Goal: Task Accomplishment & Management: Understand process/instructions

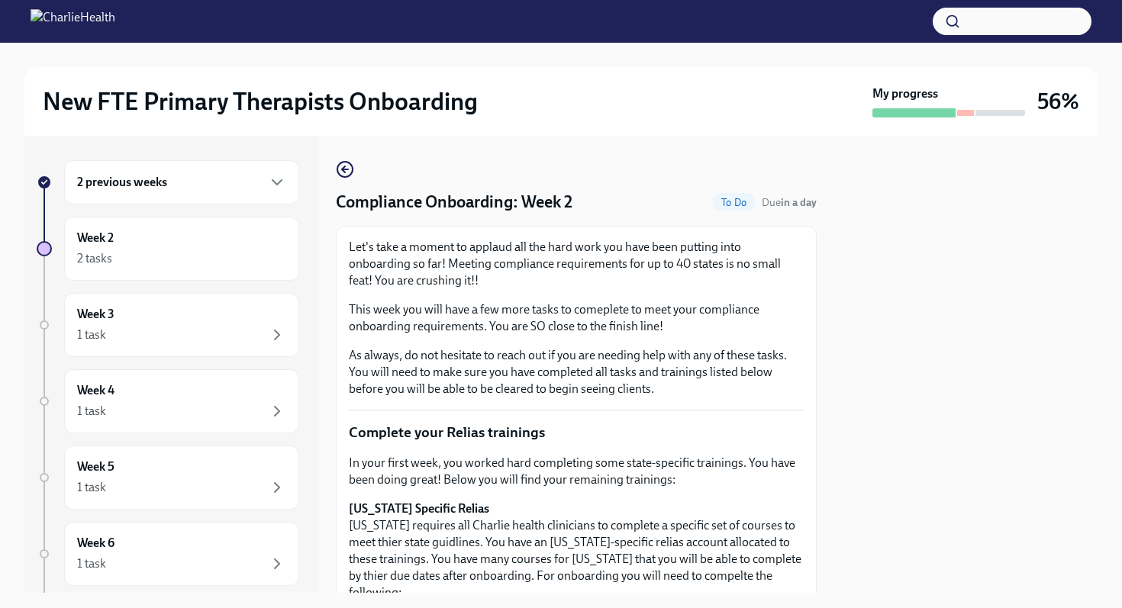
click at [130, 179] on h6 "2 previous weeks" at bounding box center [122, 182] width 90 height 17
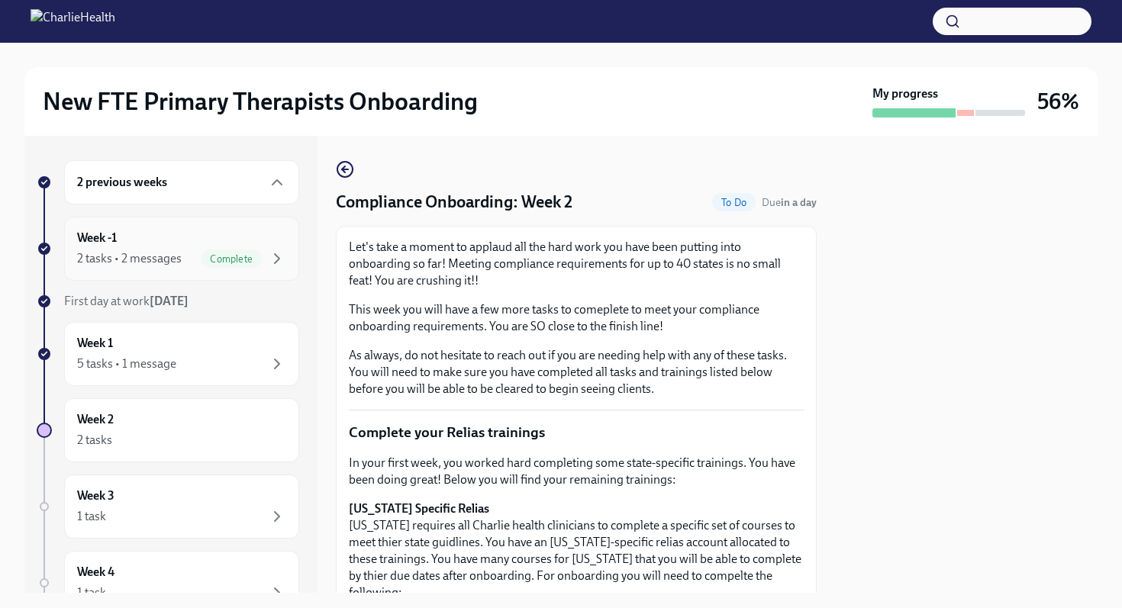
click at [134, 250] on div "2 tasks • 2 messages" at bounding box center [129, 258] width 105 height 17
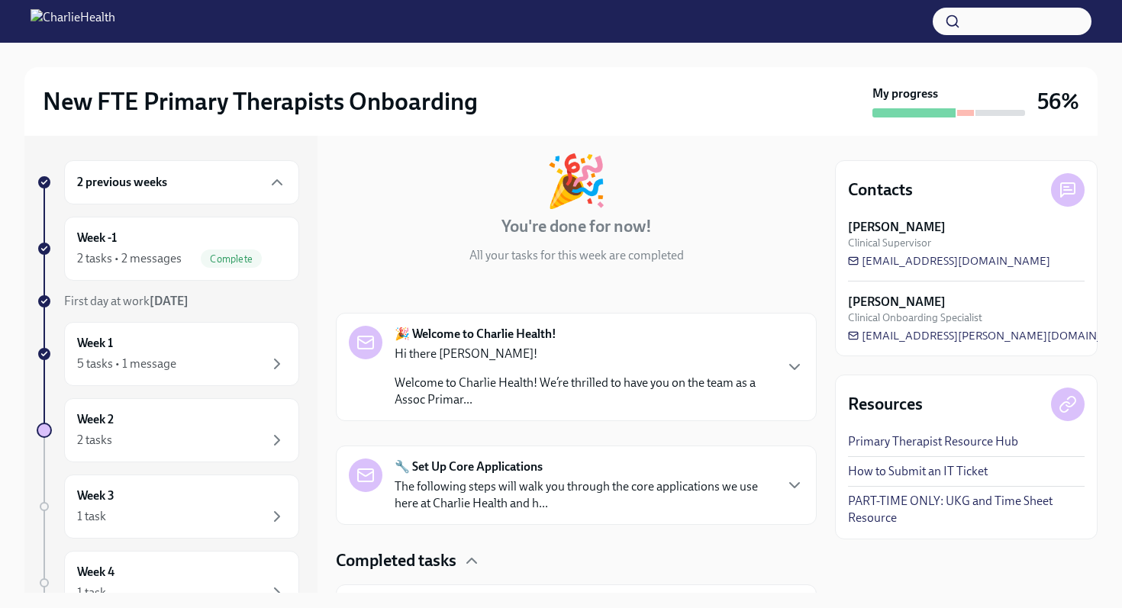
scroll to position [83, 0]
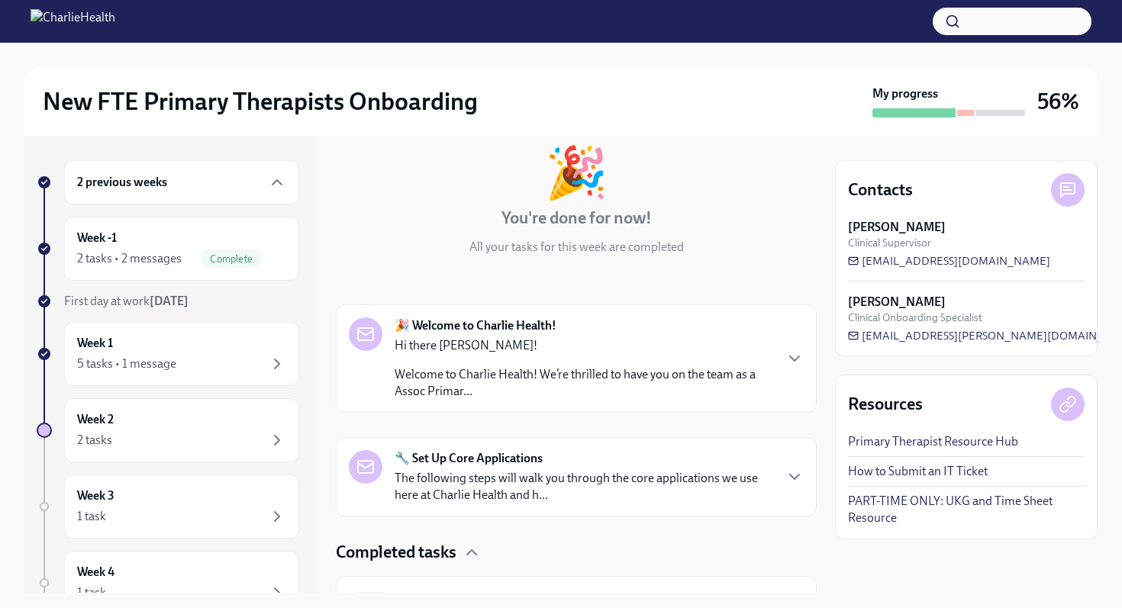
click at [485, 302] on div "🎉 You're done for now! All your tasks for this week are completed 🎉 Welcome to …" at bounding box center [576, 406] width 481 height 566
click at [467, 376] on p "Welcome to Charlie Health! We’re thrilled to have you on the team as a Assoc Pr…" at bounding box center [584, 383] width 379 height 34
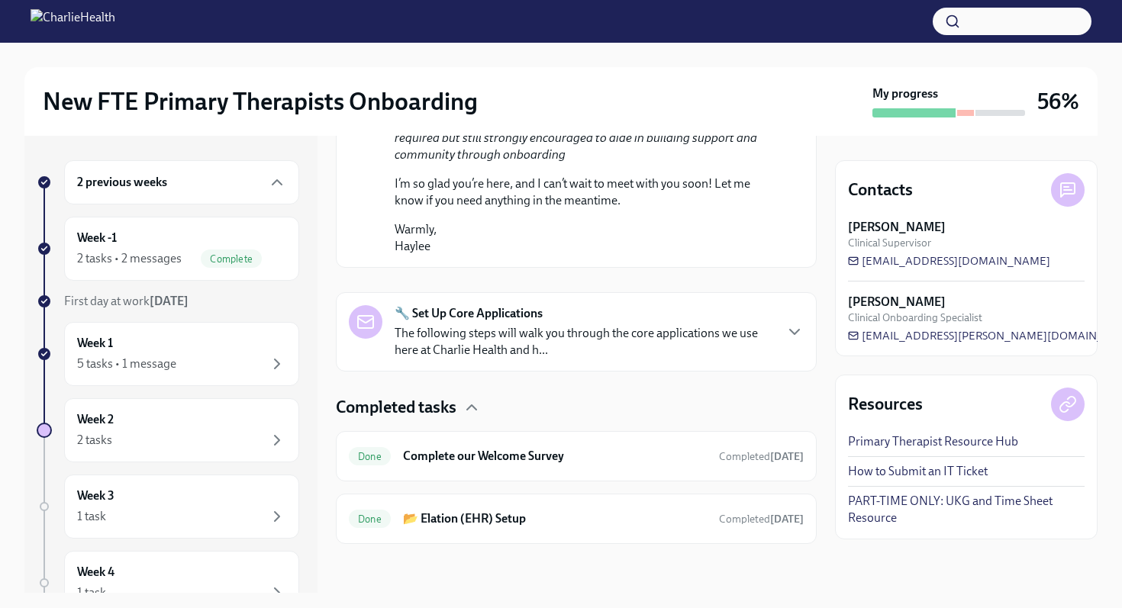
scroll to position [1175, 0]
click at [427, 325] on p "The following steps will walk you through the core applications we use here at …" at bounding box center [584, 342] width 379 height 34
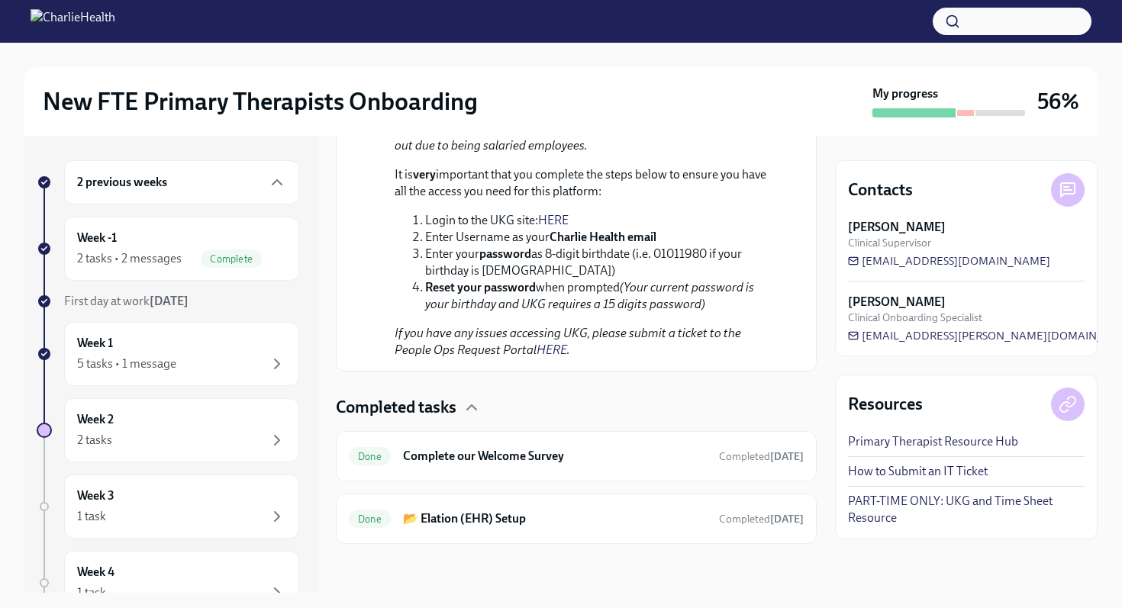
scroll to position [2296, 0]
click at [478, 463] on h6 "Complete our Welcome Survey" at bounding box center [555, 456] width 304 height 17
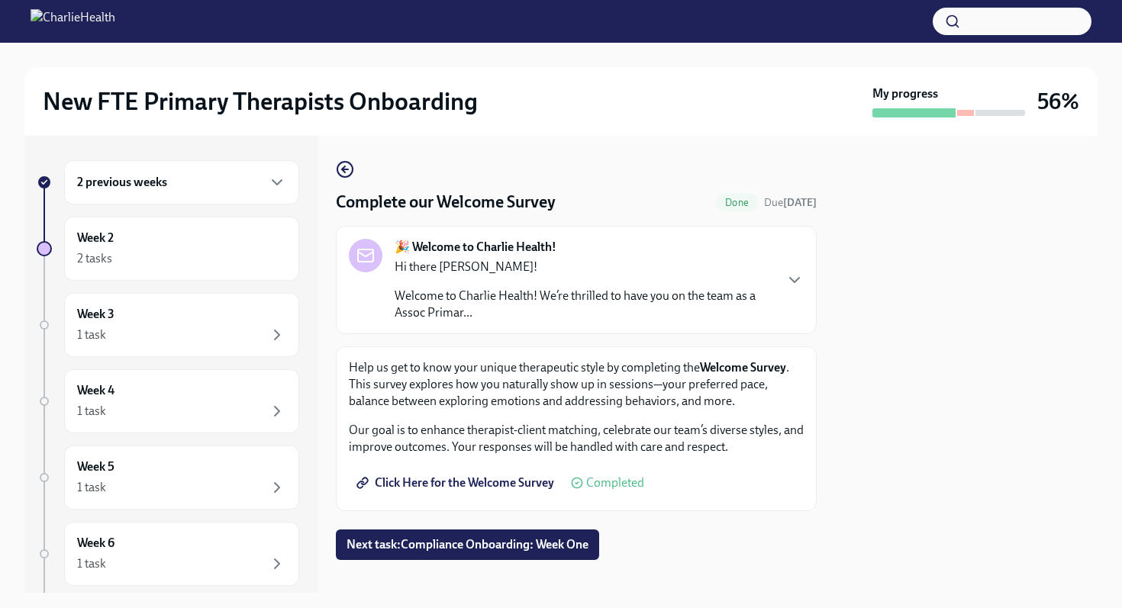
scroll to position [16, 0]
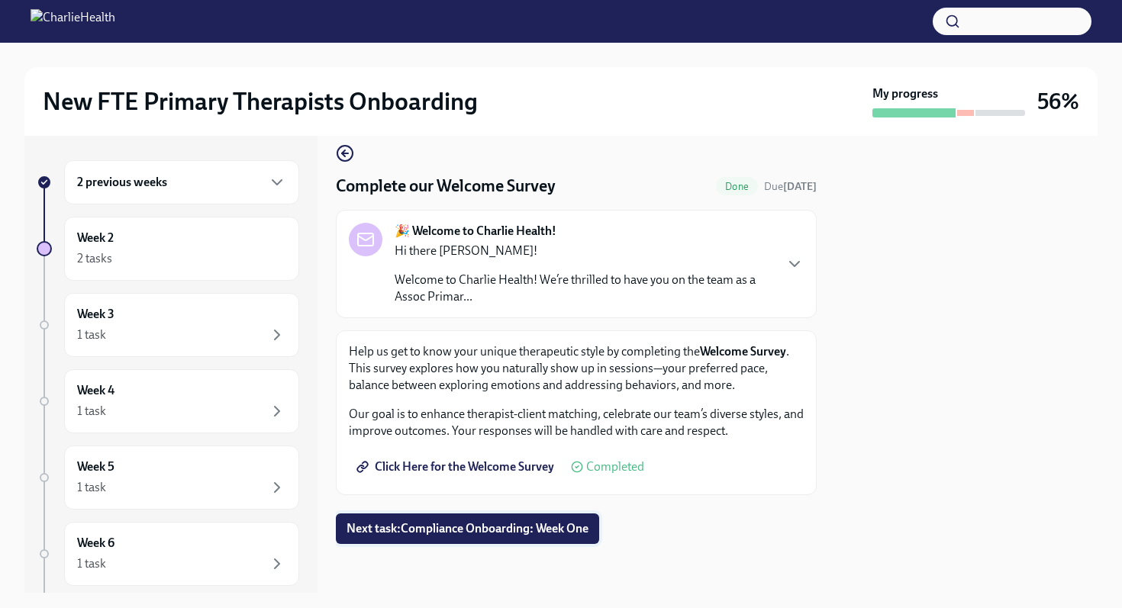
click at [394, 540] on button "Next task : Compliance Onboarding: Week One" at bounding box center [467, 529] width 263 height 31
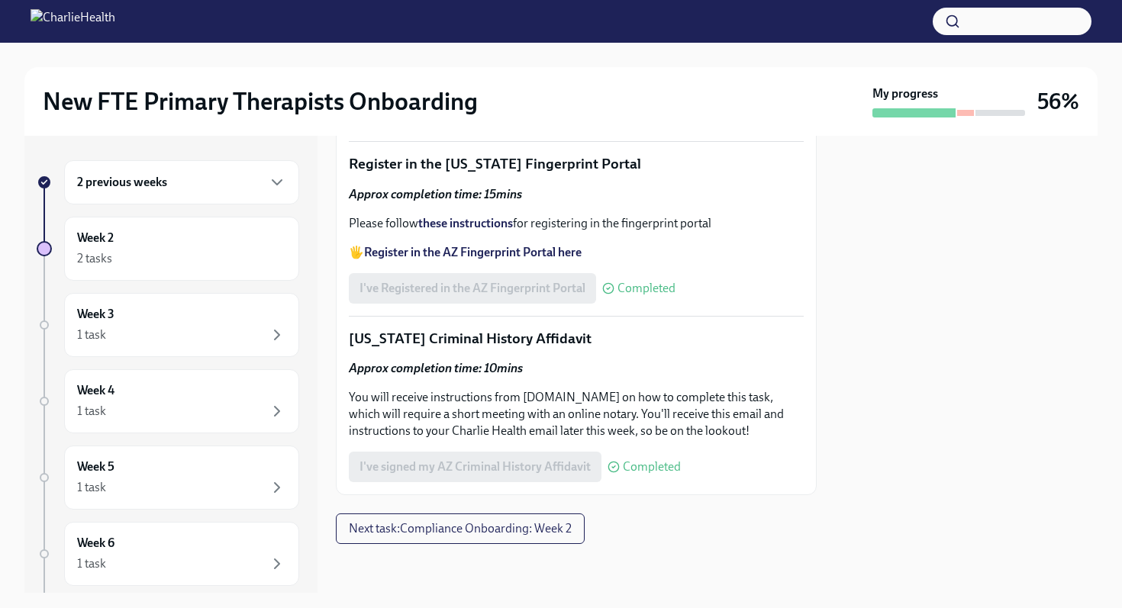
scroll to position [2210, 0]
click at [449, 531] on span "Next task : Compliance Onboarding: Week 2" at bounding box center [460, 528] width 223 height 15
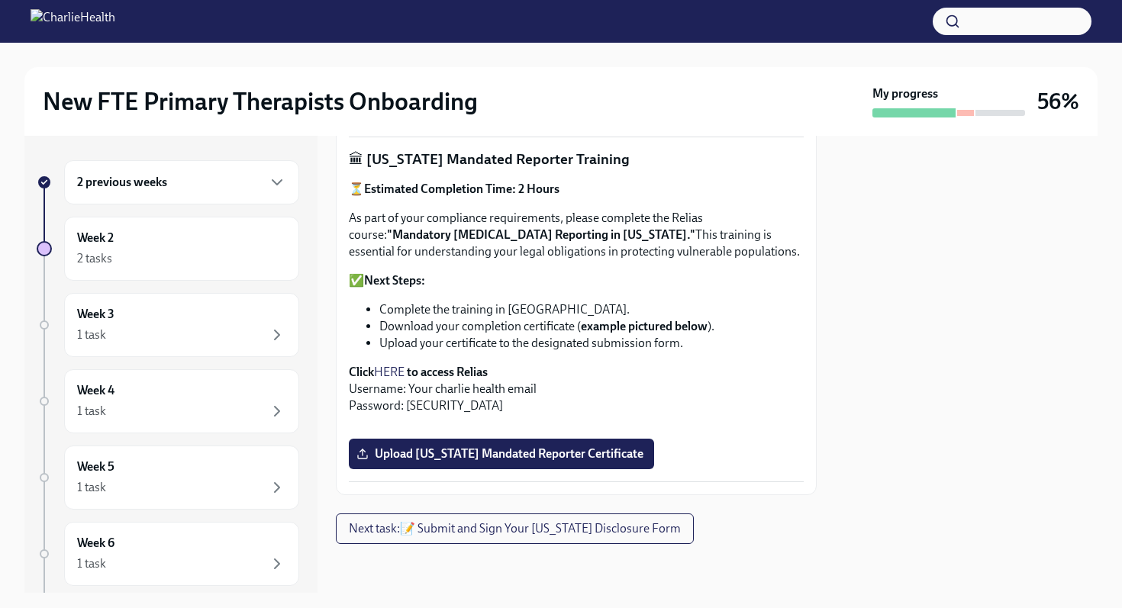
scroll to position [1108, 0]
click at [547, 537] on button "Next task : 📝 Submit and Sign Your [US_STATE] Disclosure Form" at bounding box center [515, 529] width 358 height 31
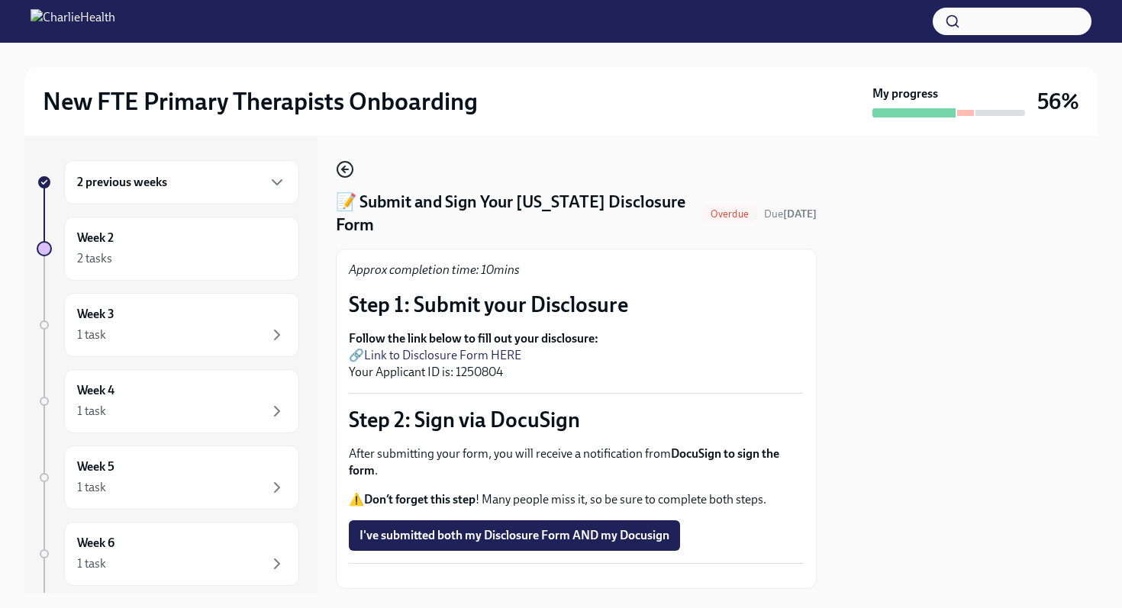
click at [343, 170] on icon "button" at bounding box center [343, 169] width 3 height 6
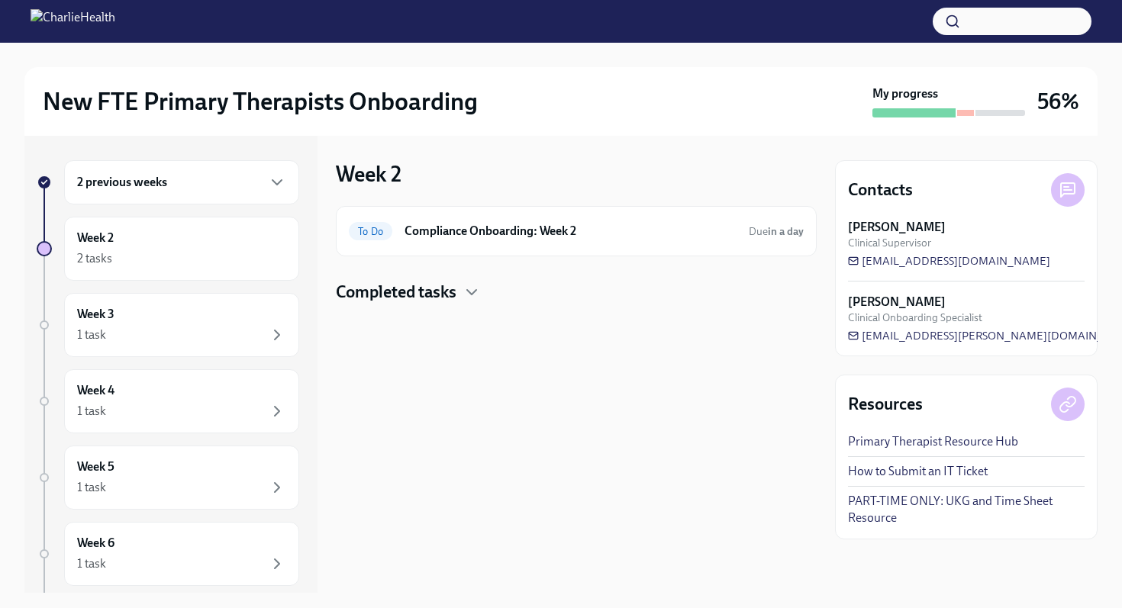
click at [434, 295] on h4 "Completed tasks" at bounding box center [396, 292] width 121 height 23
click at [253, 250] on div "2 tasks" at bounding box center [181, 259] width 209 height 18
